Goal: Find contact information: Find contact information

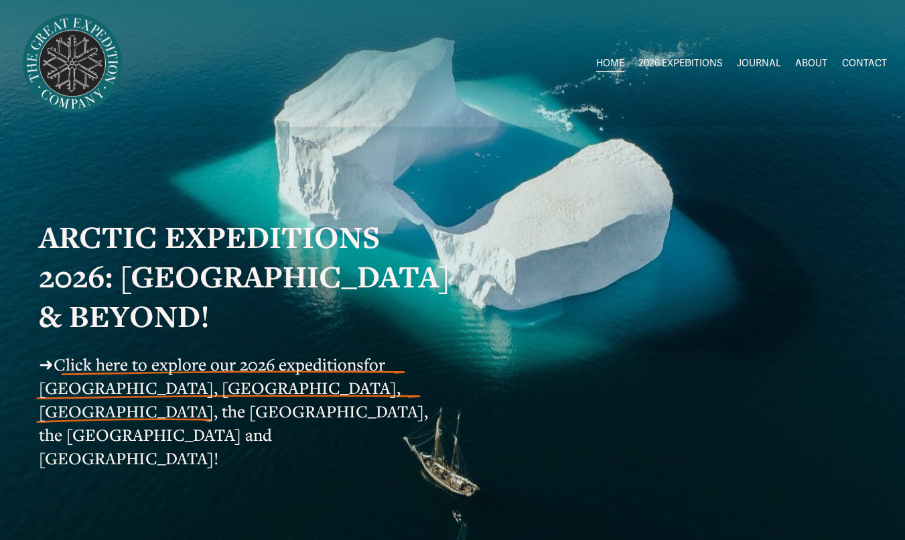
click at [869, 60] on link "CONTACT" at bounding box center [864, 63] width 45 height 19
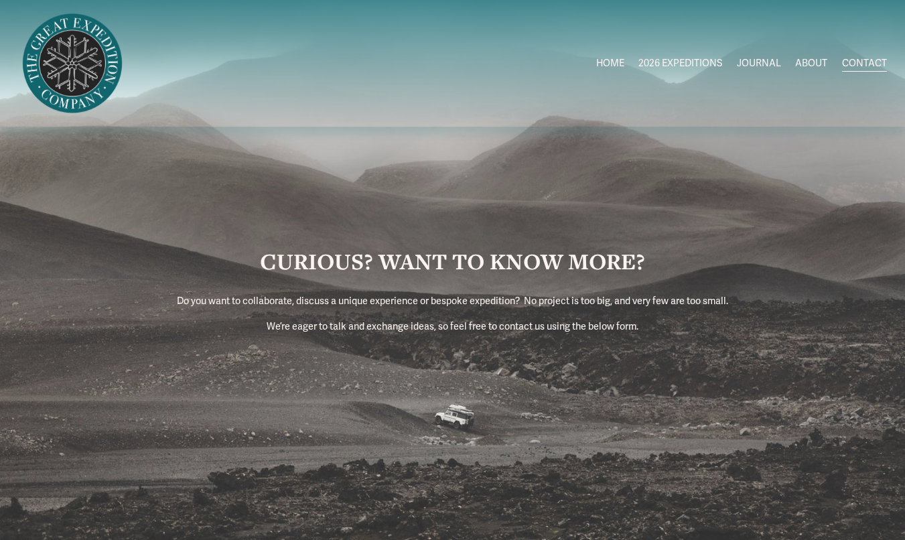
click at [815, 60] on link "ABOUT" at bounding box center [811, 63] width 32 height 19
click at [807, 60] on link "ABOUT" at bounding box center [811, 63] width 32 height 19
